Goal: Information Seeking & Learning: Find specific fact

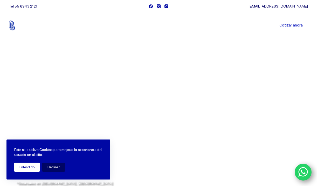
click at [31, 167] on button "Entendido" at bounding box center [26, 166] width 25 height 9
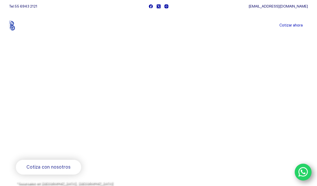
click at [151, 25] on link "Sucursales" at bounding box center [149, 25] width 32 height 0
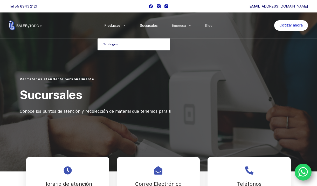
click at [112, 45] on link "Catalogos" at bounding box center [134, 44] width 73 height 12
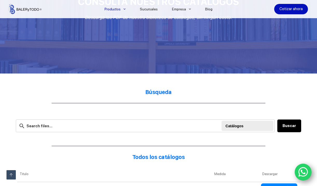
scroll to position [90, 0]
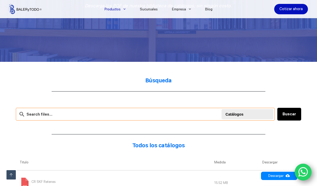
click at [125, 113] on input "text" at bounding box center [145, 114] width 259 height 13
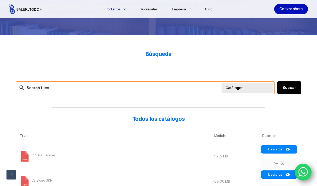
scroll to position [115, 0]
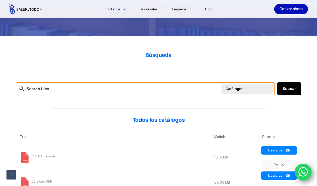
click at [49, 90] on input "text" at bounding box center [145, 88] width 259 height 13
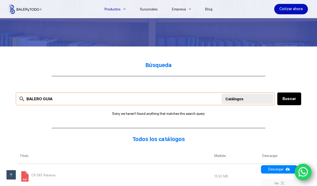
scroll to position [116, 0]
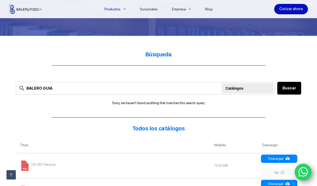
click at [285, 96] on div "BALERO GUIA Buscar Catálogos Buscar Sorry, we haven't found anything that match…" at bounding box center [159, 93] width 286 height 23
click at [288, 88] on button "Buscar" at bounding box center [289, 88] width 24 height 13
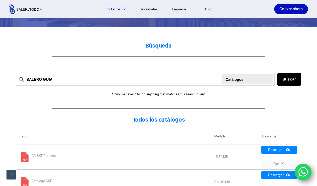
scroll to position [137, 0]
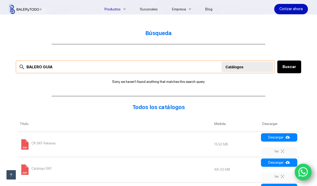
click at [69, 63] on input "BALERO GUIA" at bounding box center [145, 66] width 259 height 13
drag, startPoint x: 67, startPoint y: 67, endPoint x: 12, endPoint y: 63, distance: 54.7
click at [88, 66] on input "BALERO GUIA" at bounding box center [145, 66] width 259 height 13
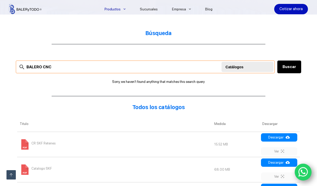
drag, startPoint x: 63, startPoint y: 69, endPoint x: 6, endPoint y: 65, distance: 57.5
type input "CNC"
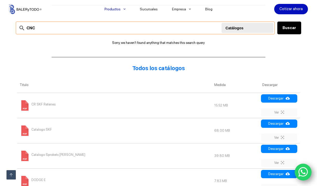
scroll to position [180, 0]
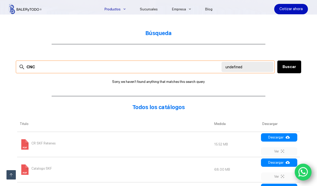
scroll to position [116, 0]
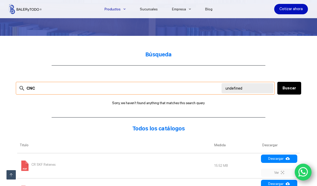
scroll to position [115, 0]
